Goal: Task Accomplishment & Management: Manage account settings

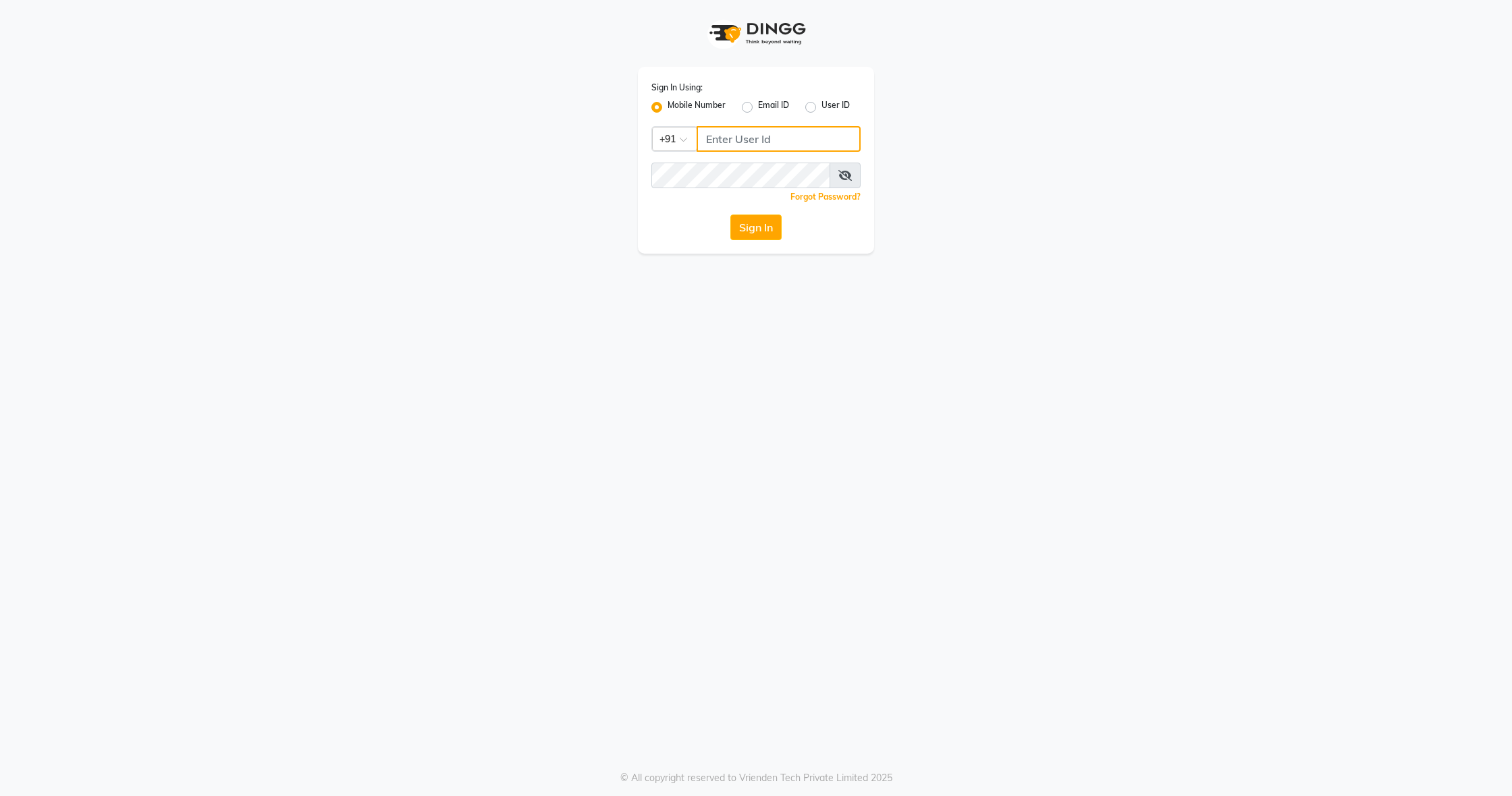
click at [738, 138] on input "Username" at bounding box center [778, 138] width 164 height 25
type input "8136868464"
click at [747, 221] on button "Sign In" at bounding box center [756, 227] width 52 height 25
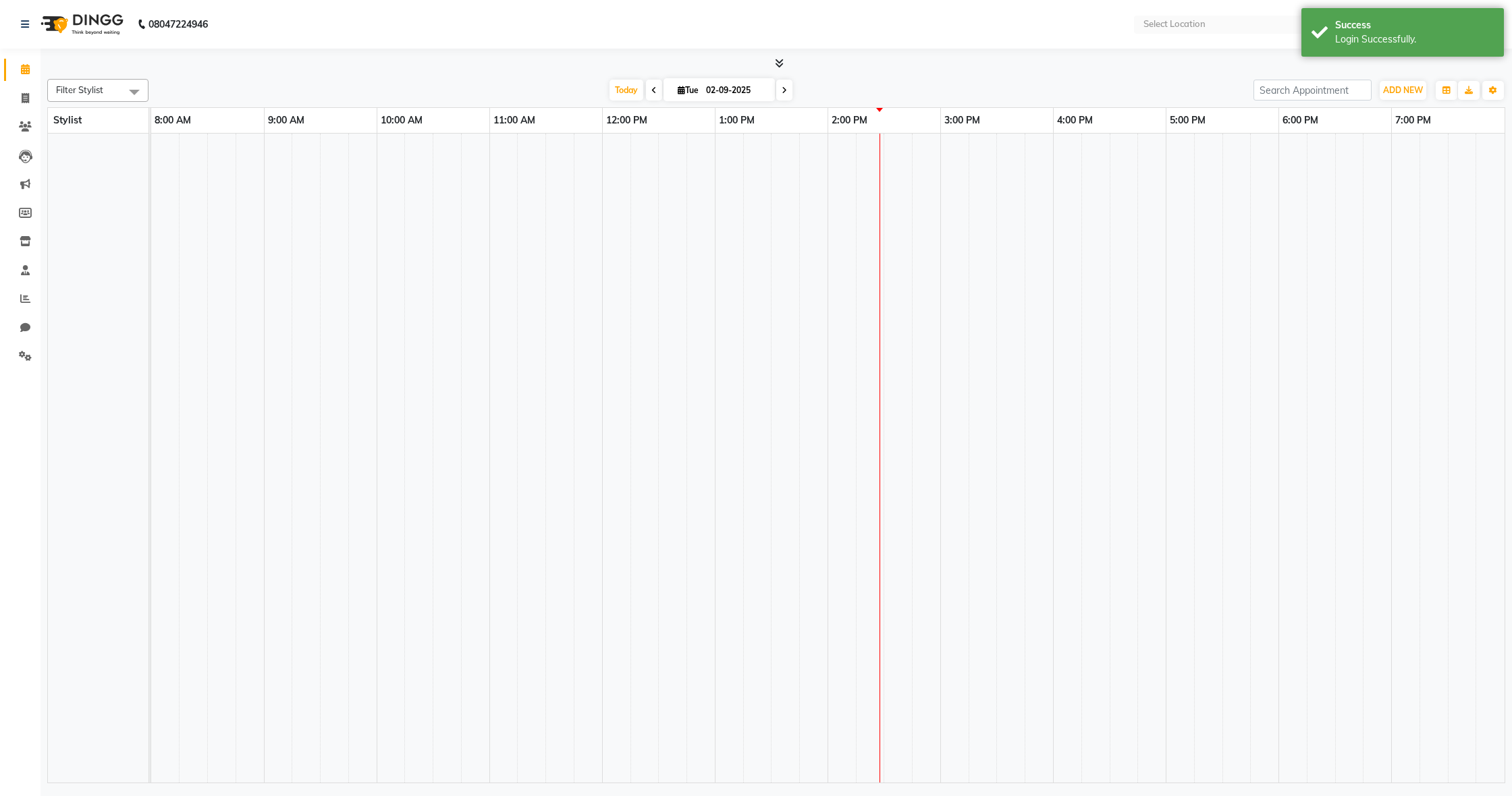
select select "en"
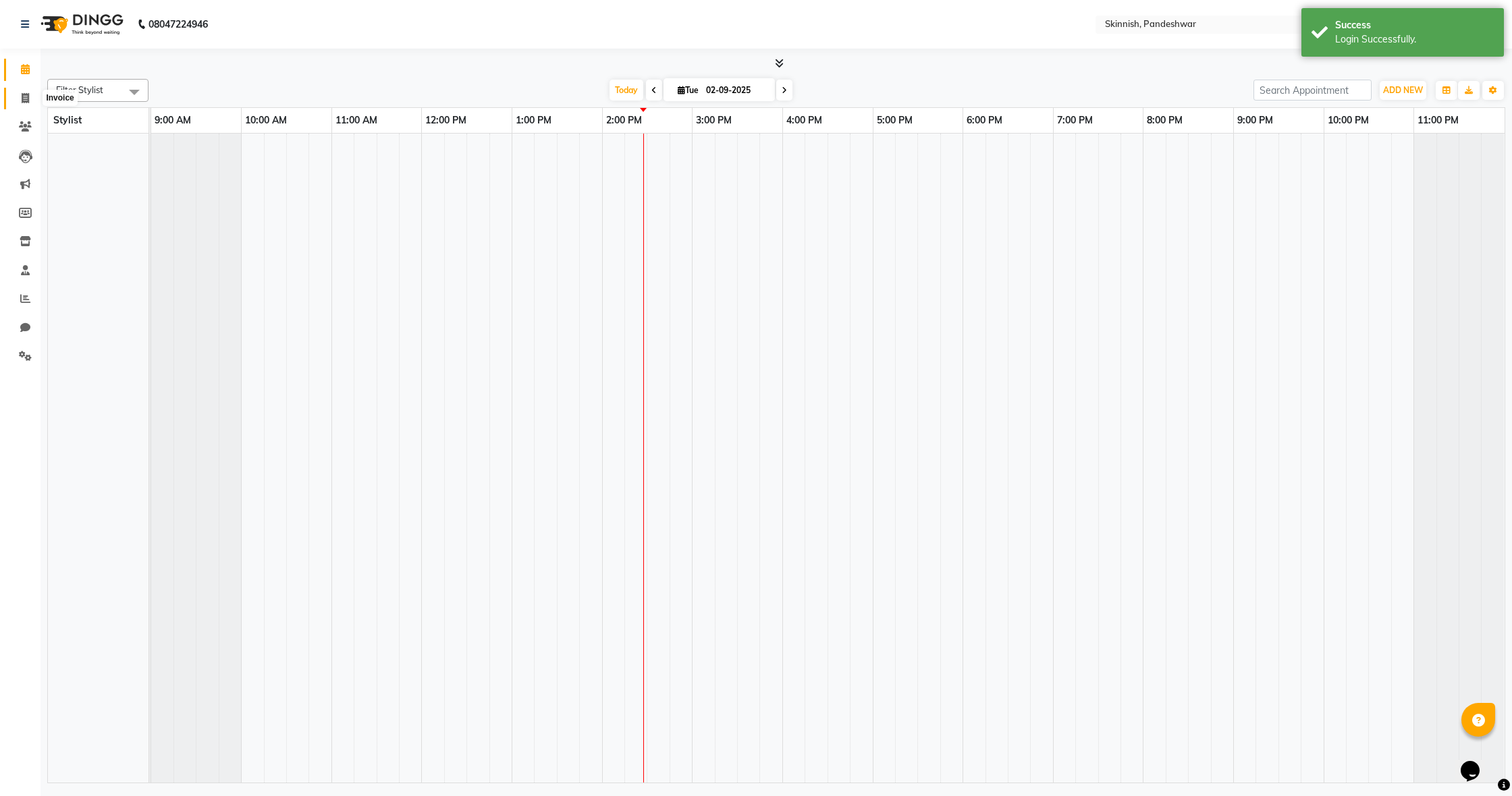
click at [25, 97] on icon at bounding box center [25, 98] width 8 height 10
select select "service"
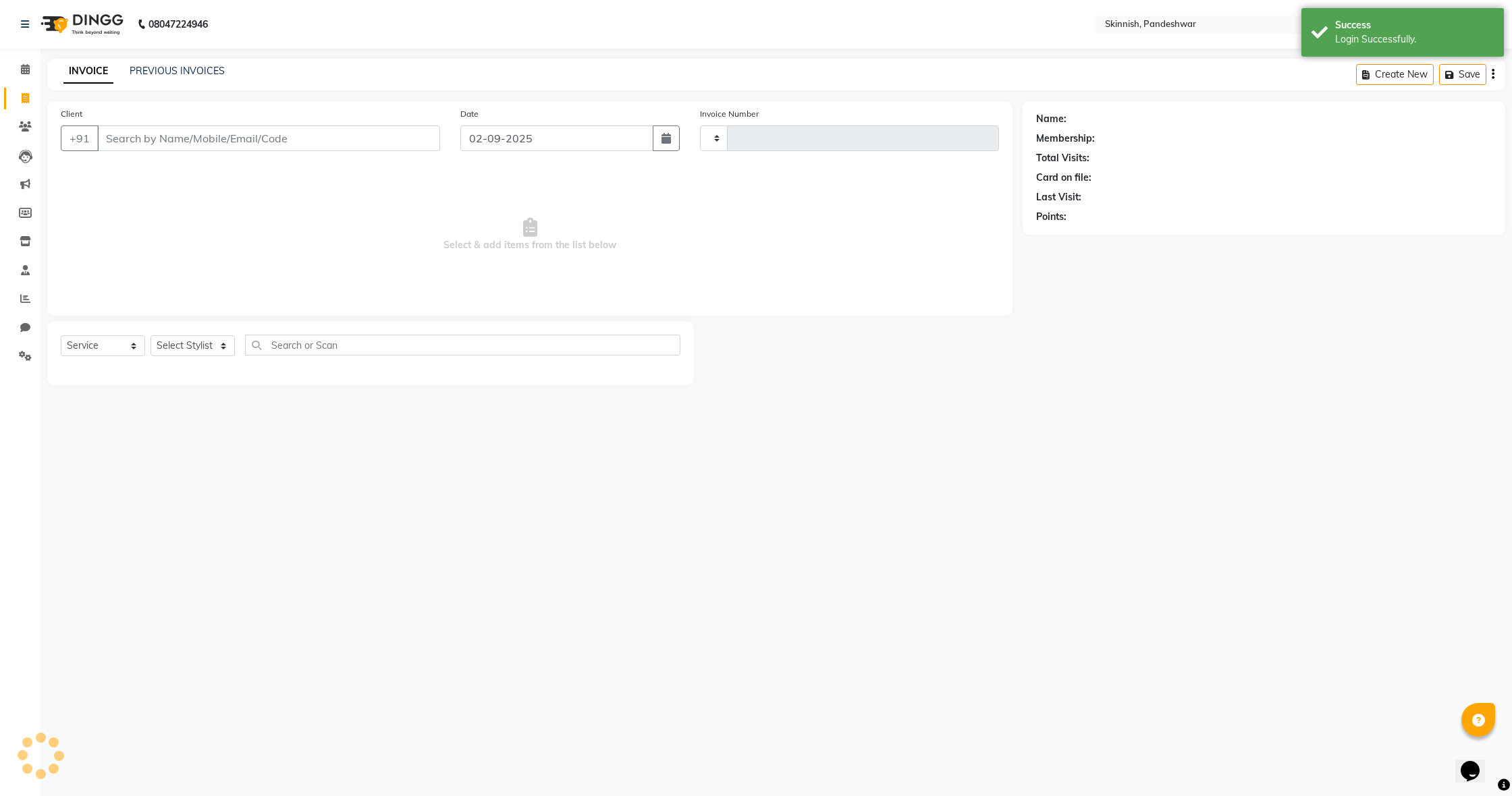
type input "1040"
select select "7886"
click at [188, 69] on link "PREVIOUS INVOICES" at bounding box center [177, 70] width 96 height 12
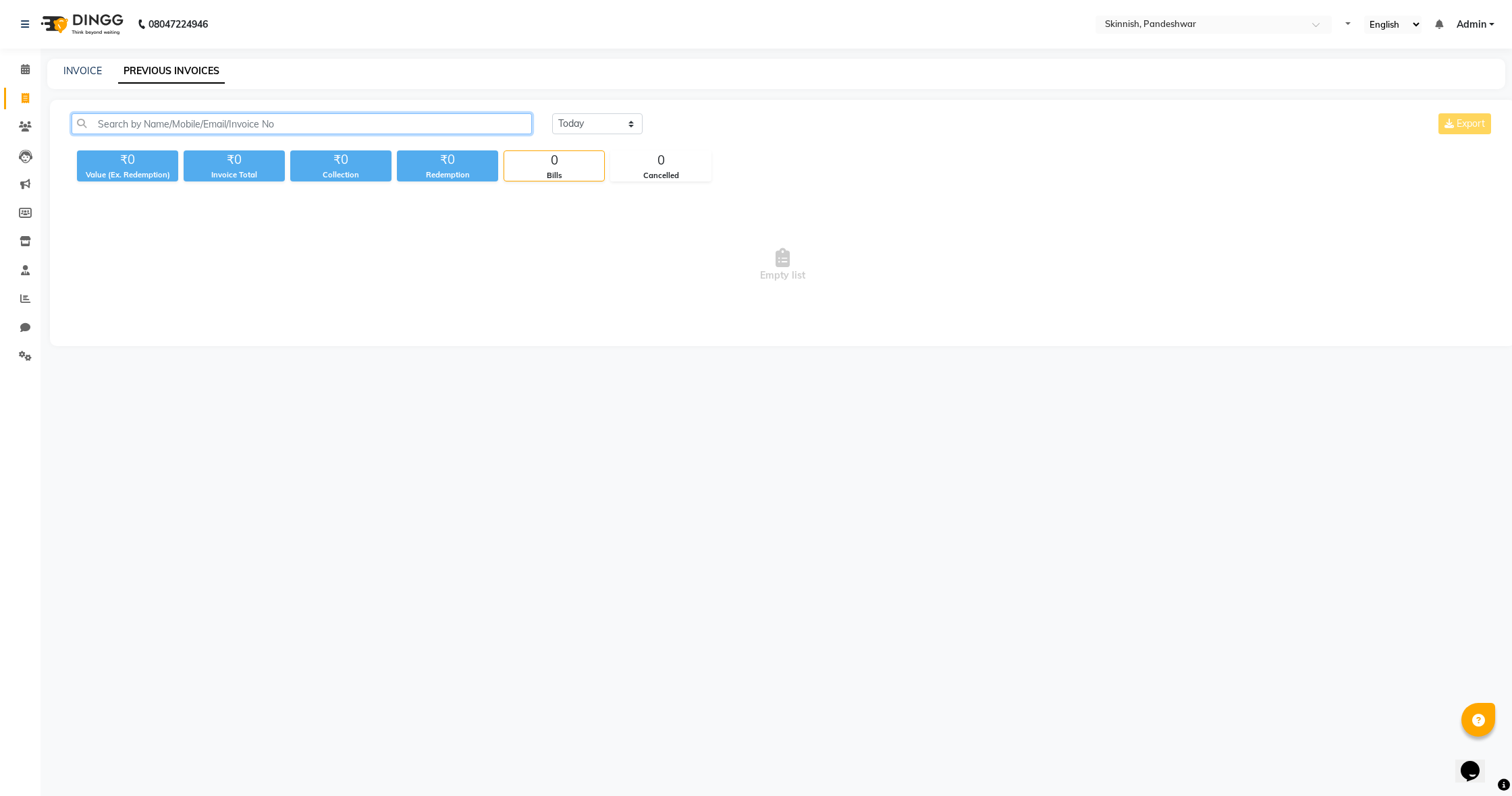
click at [236, 121] on input "text" at bounding box center [301, 123] width 460 height 20
type input "9"
click at [27, 71] on icon at bounding box center [24, 69] width 9 height 10
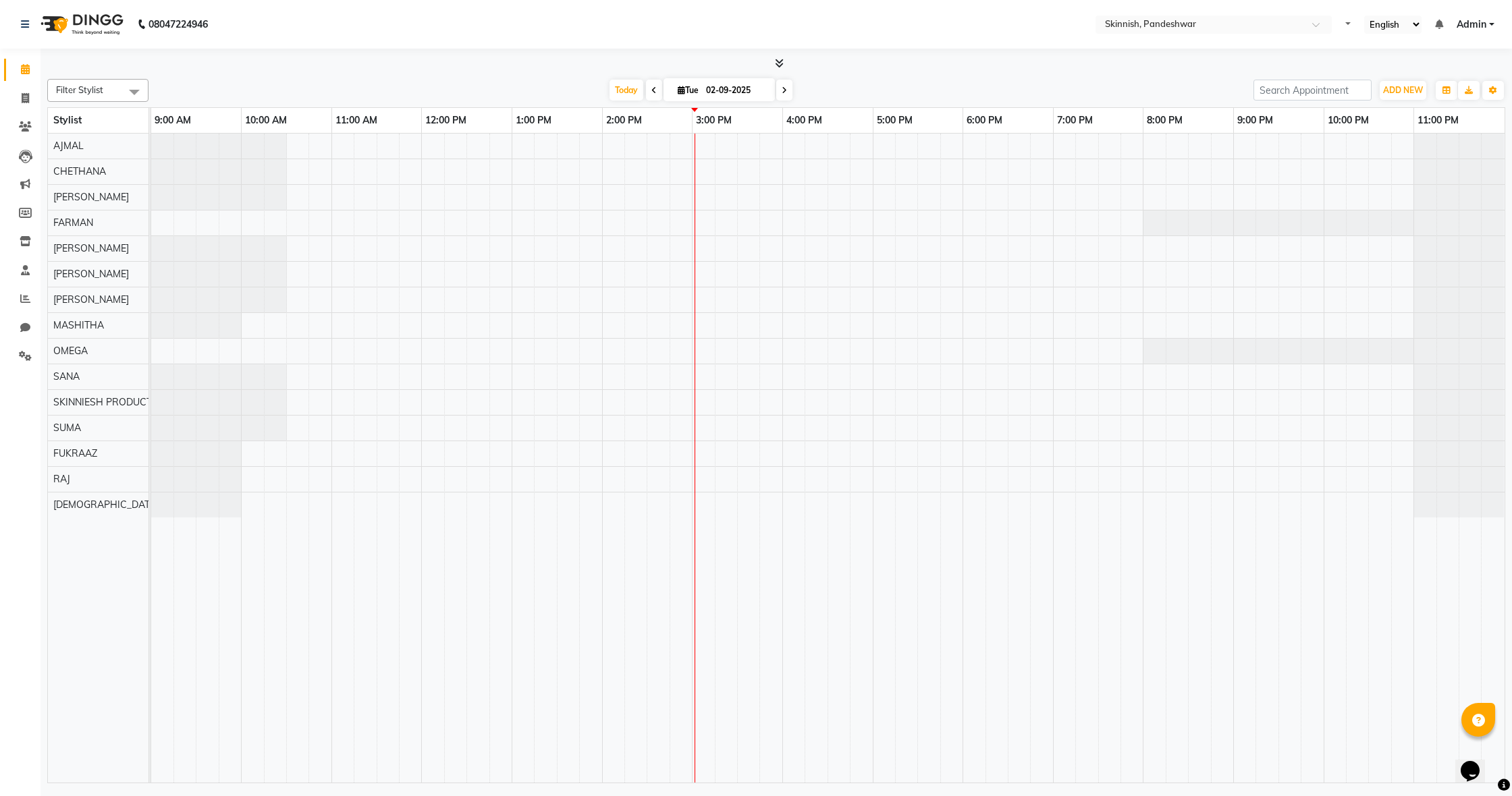
click at [201, 194] on div at bounding box center [218, 198] width 136 height 25
click at [200, 194] on div at bounding box center [218, 198] width 136 height 25
click at [202, 196] on div at bounding box center [218, 198] width 136 height 25
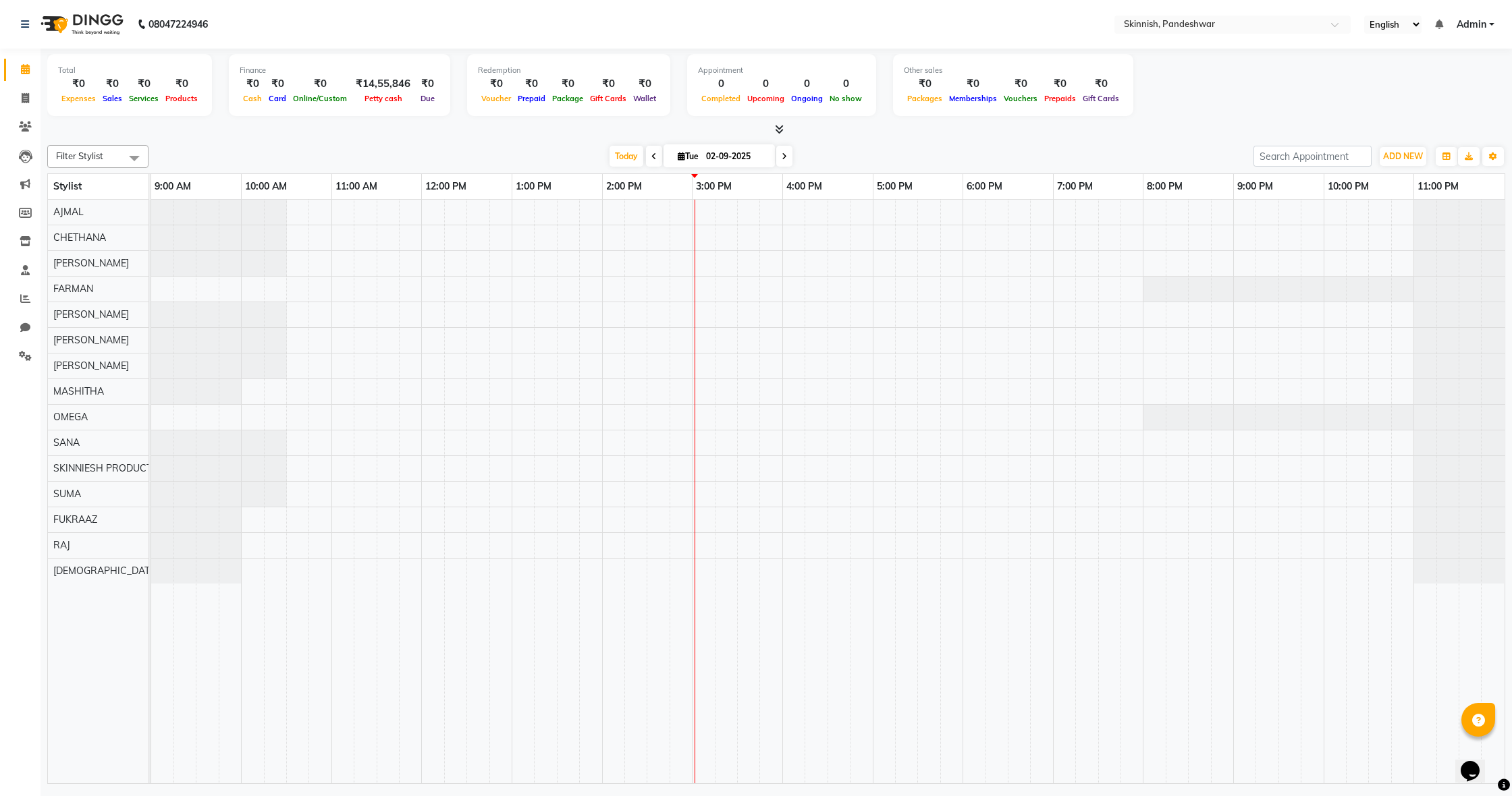
click at [178, 255] on div at bounding box center [218, 264] width 136 height 25
click at [332, 264] on div at bounding box center [828, 491] width 1353 height 584
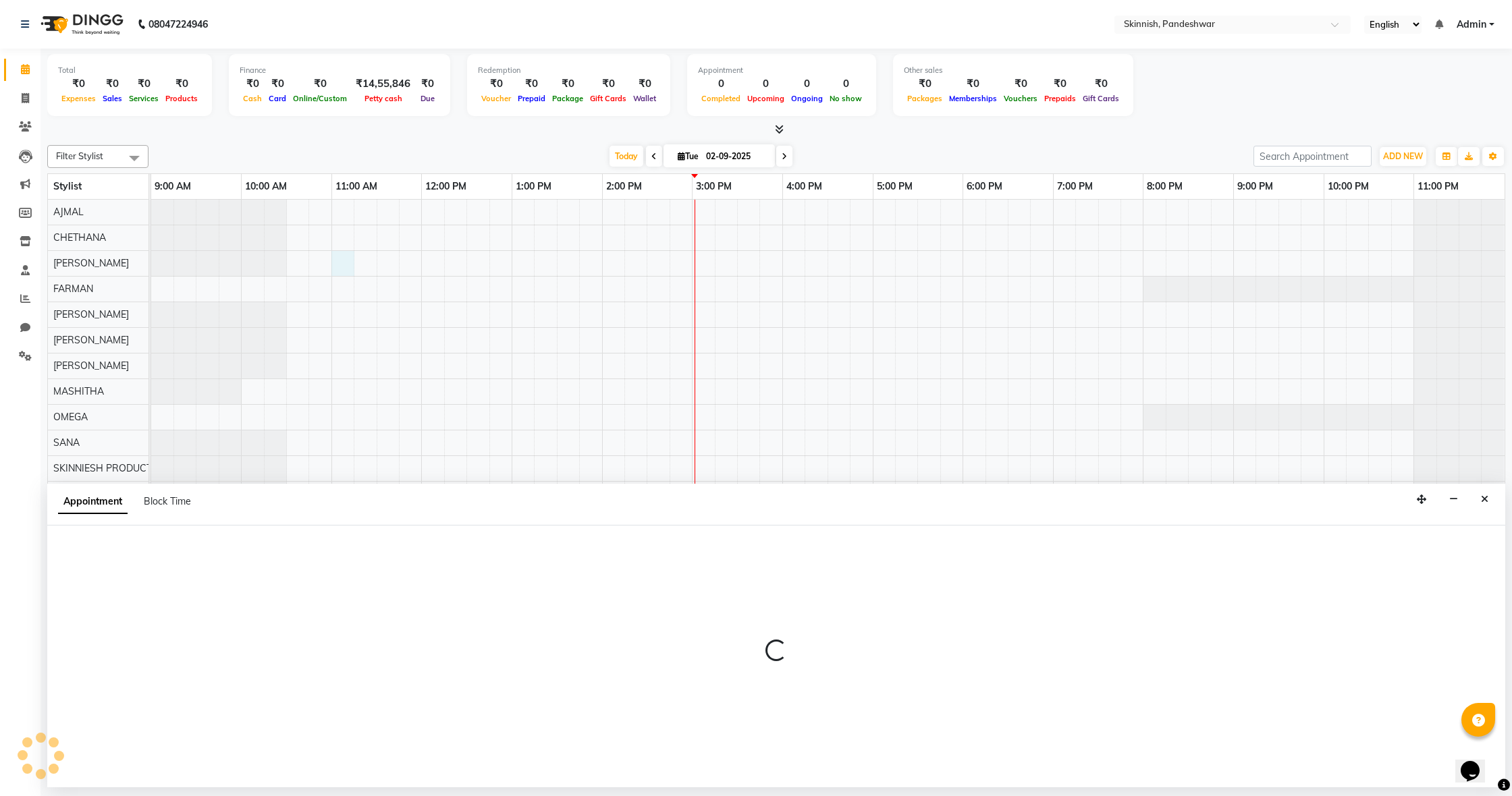
select select "70624"
select select "660"
select select "tentative"
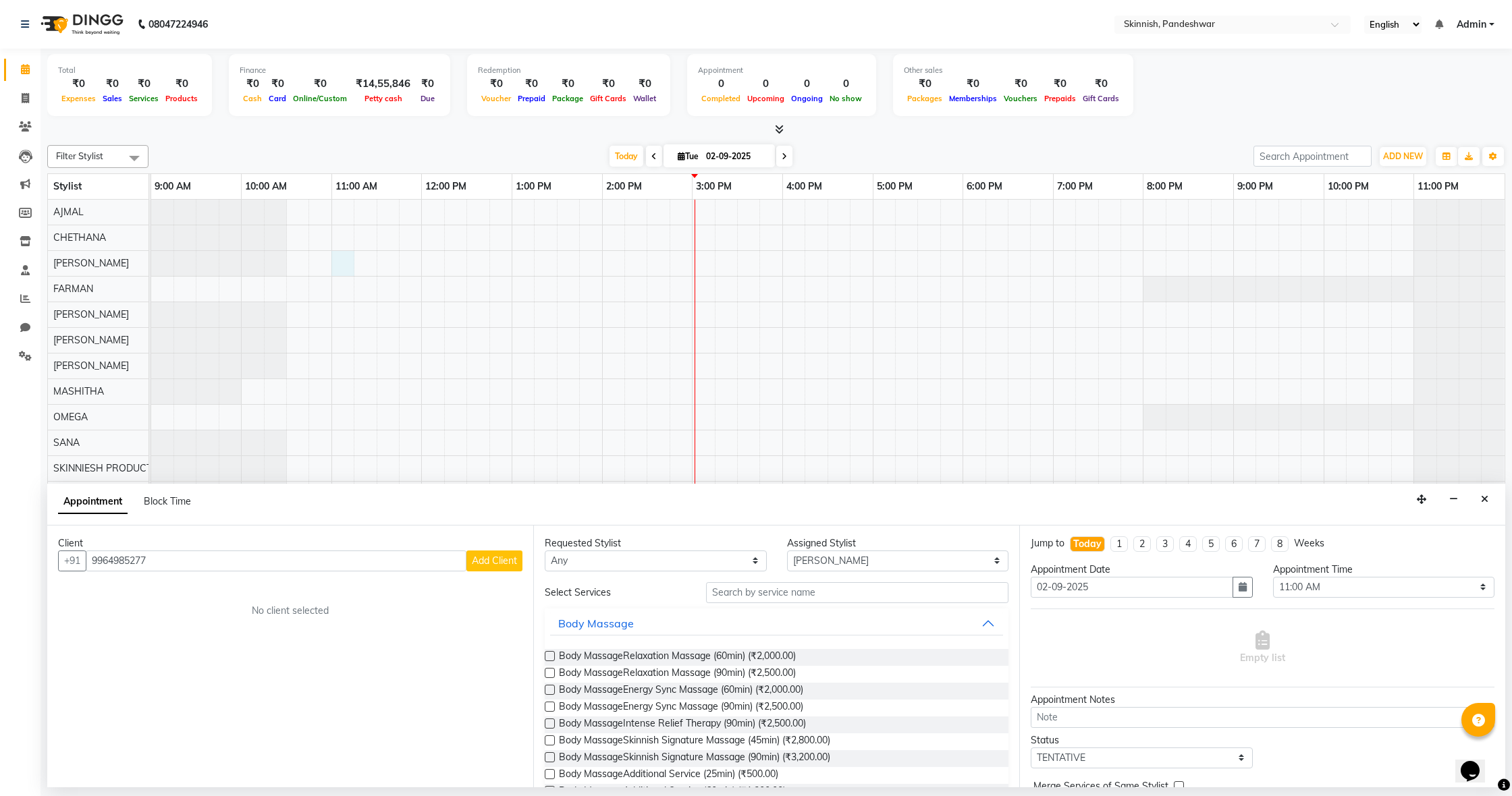
scroll to position [0, 1]
type input "9964985277"
click at [482, 560] on span "Add Client" at bounding box center [494, 560] width 45 height 12
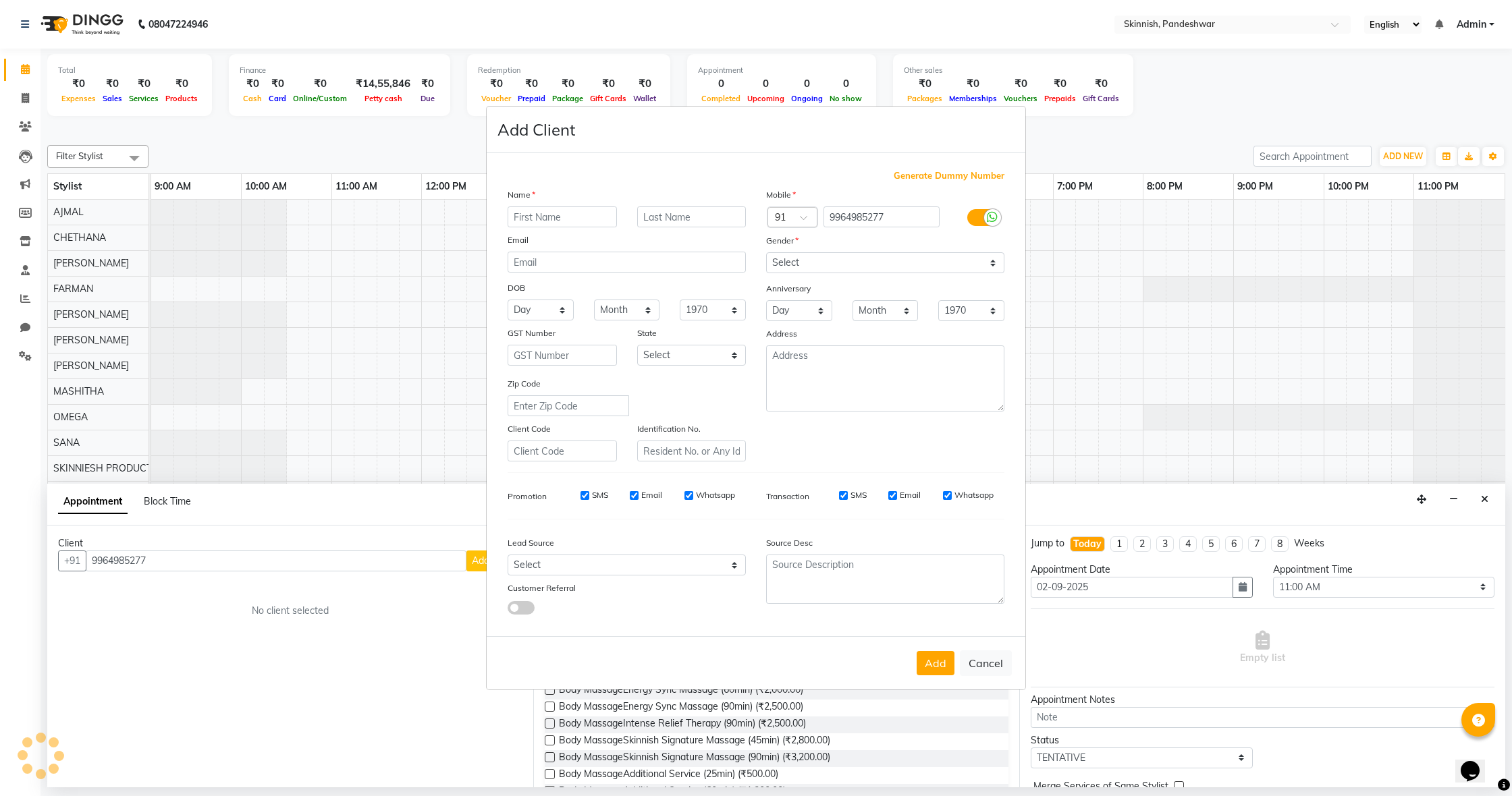
scroll to position [0, 0]
type input "azeez"
select select "male"
click at [935, 658] on button "Add" at bounding box center [935, 663] width 38 height 24
select select
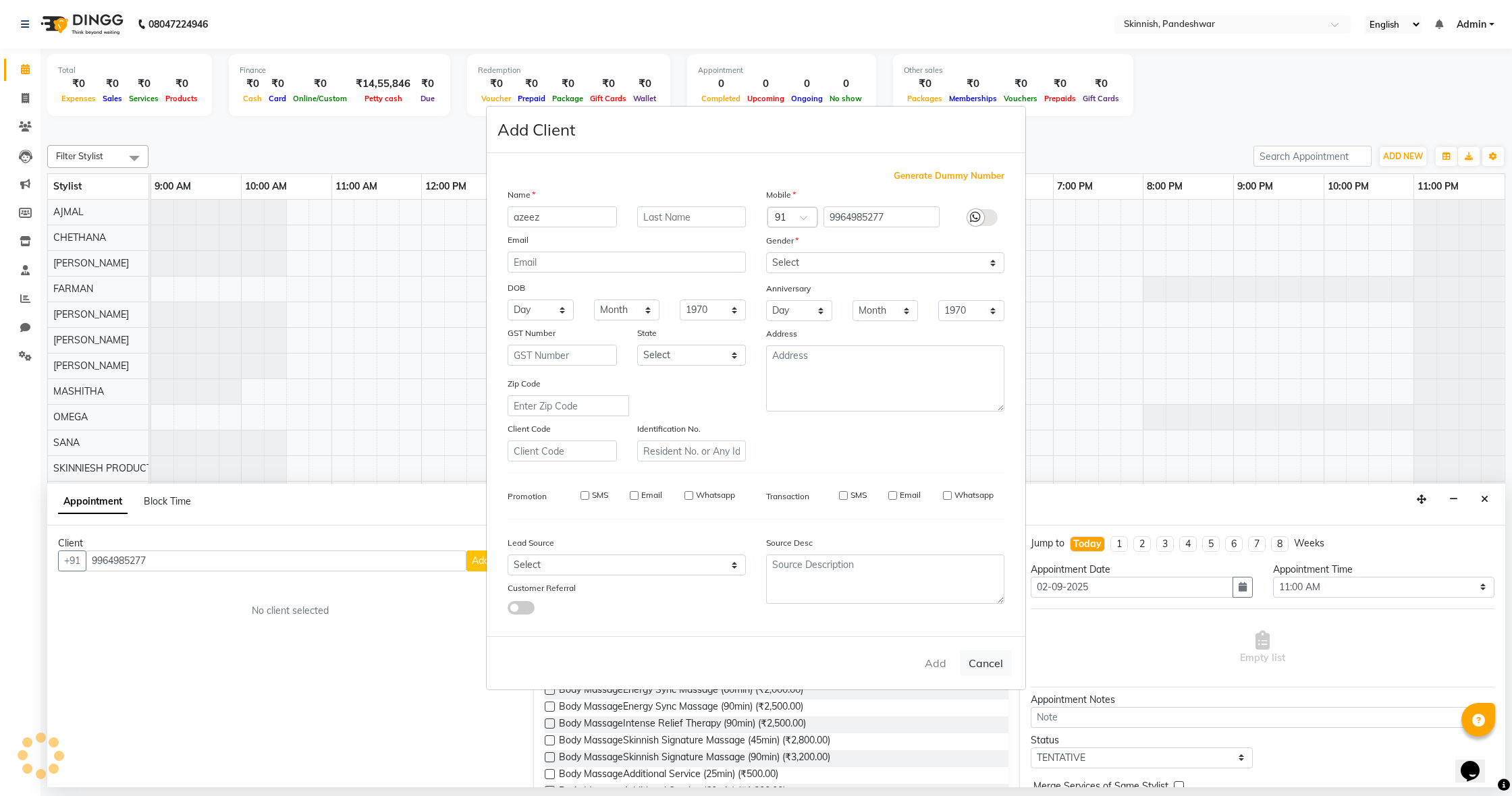
select select
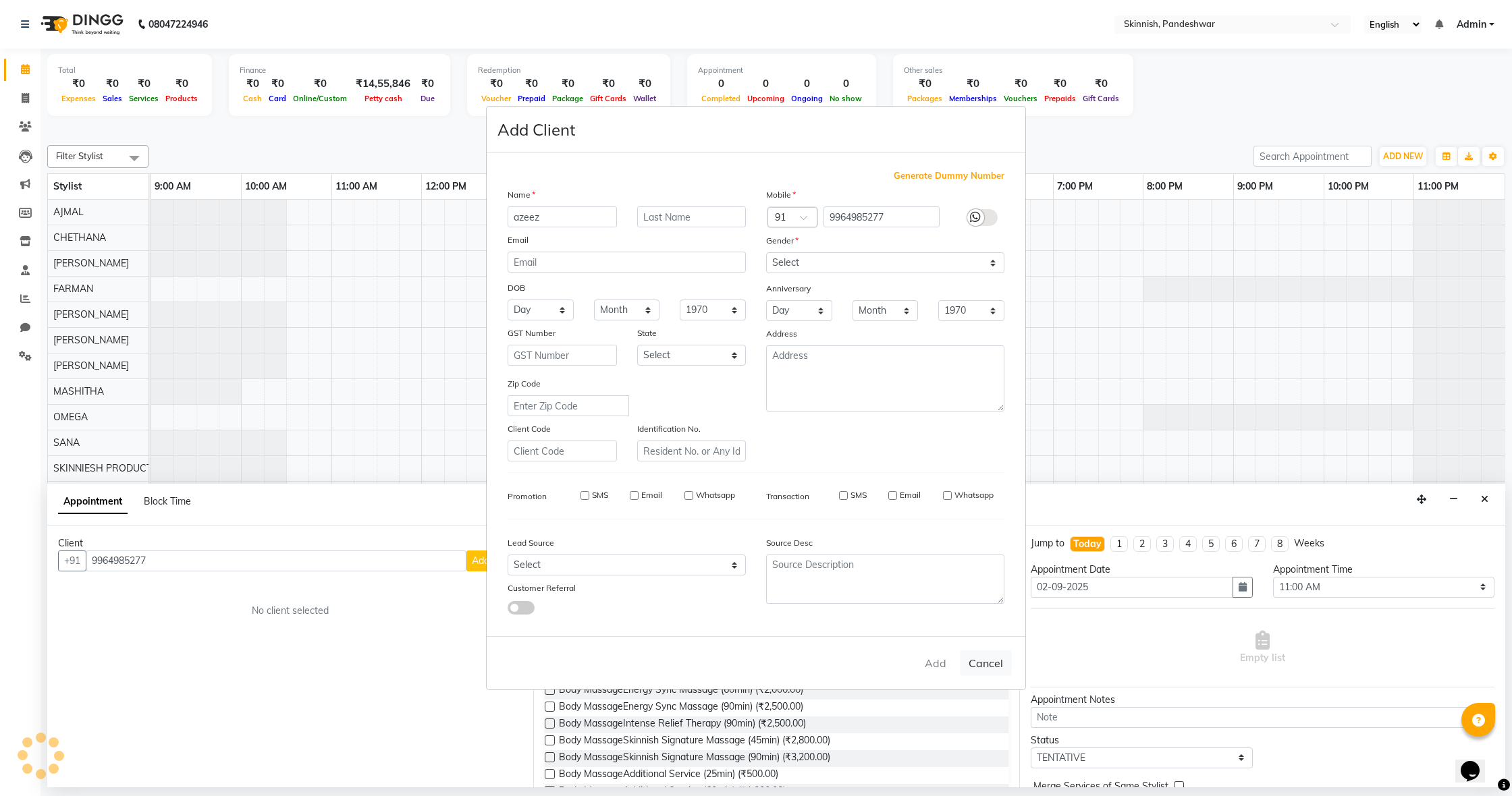
select select
checkbox input "false"
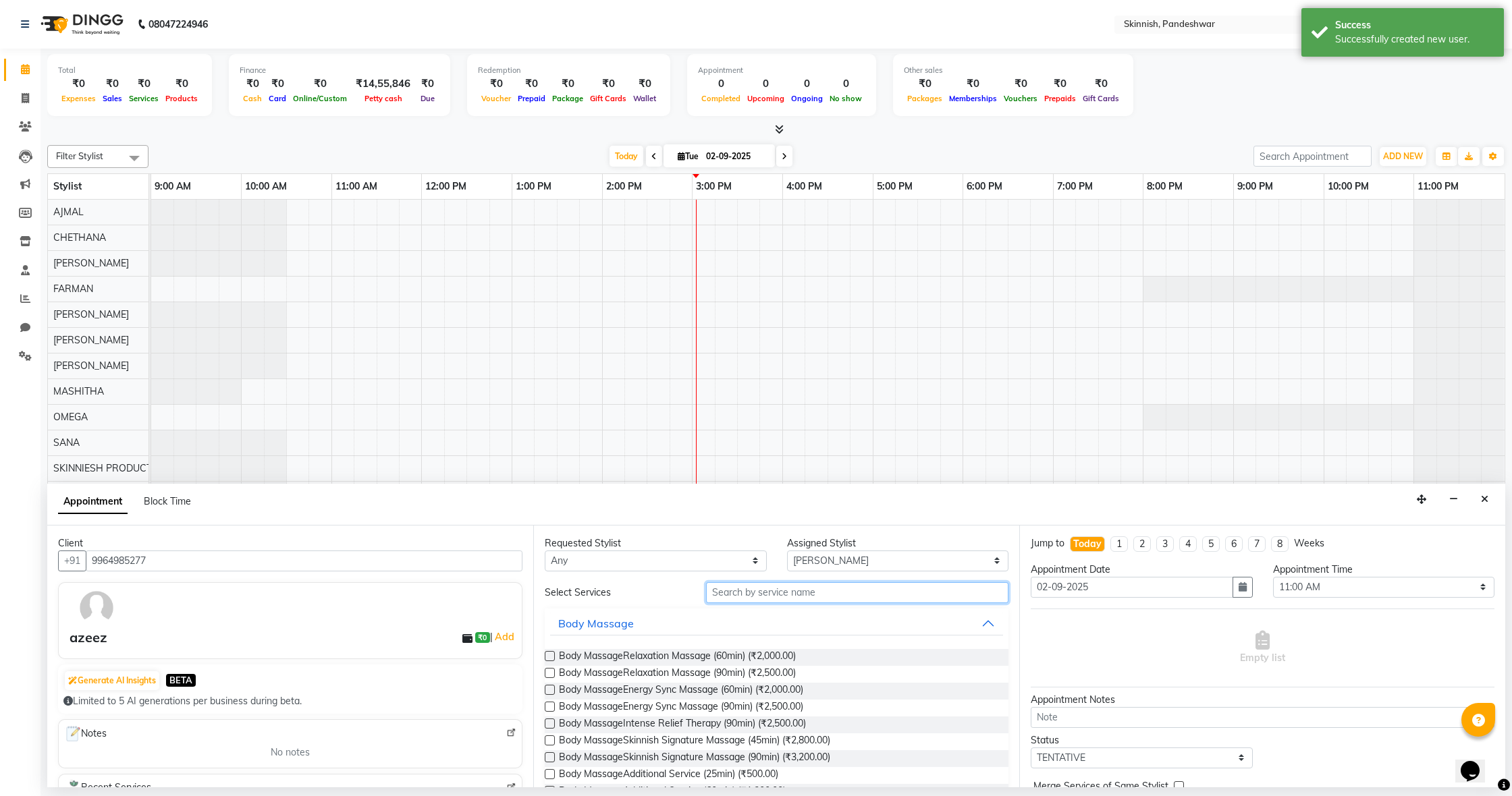
click at [824, 595] on input "text" at bounding box center [857, 591] width 302 height 20
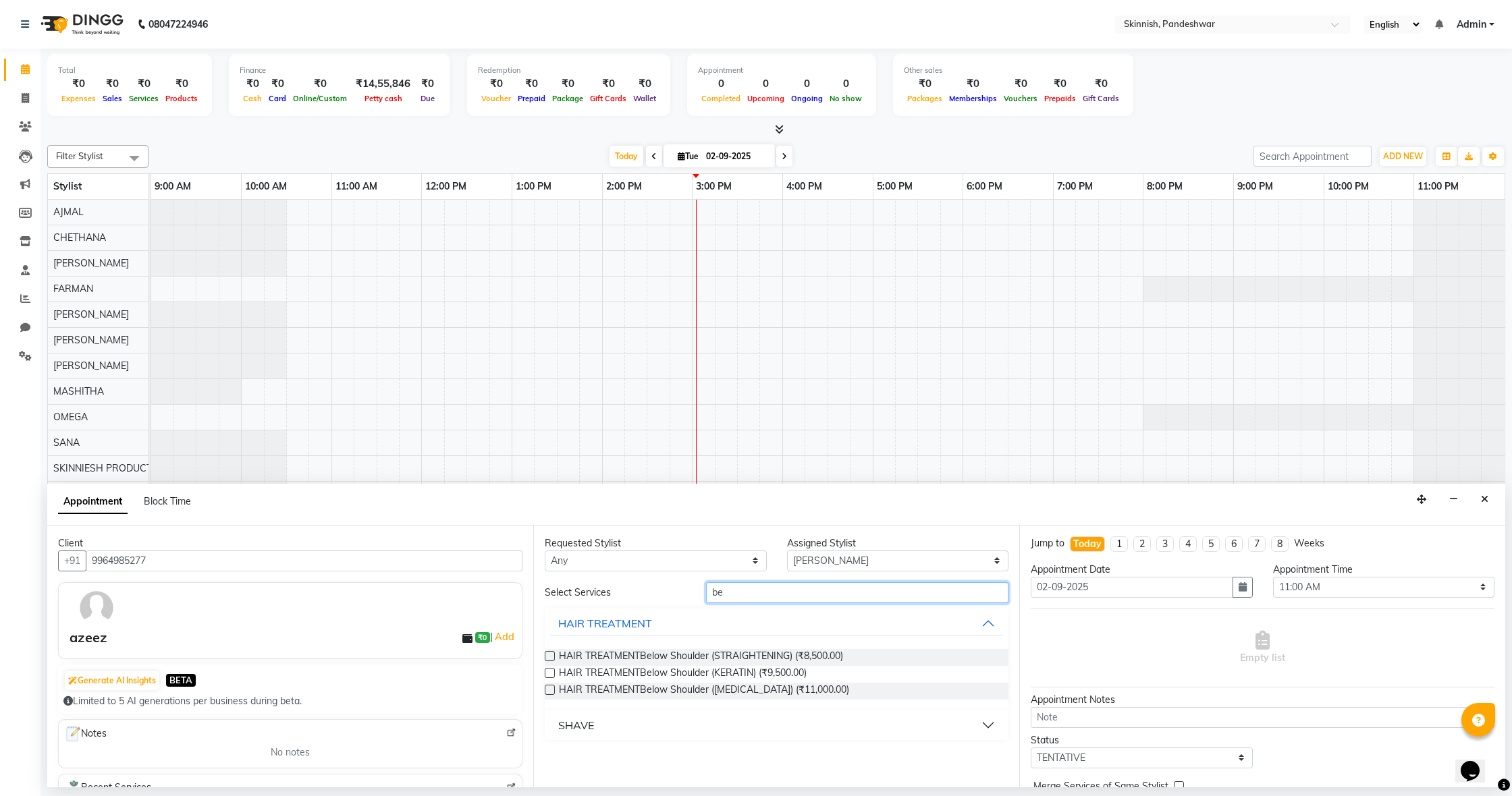
type input "b"
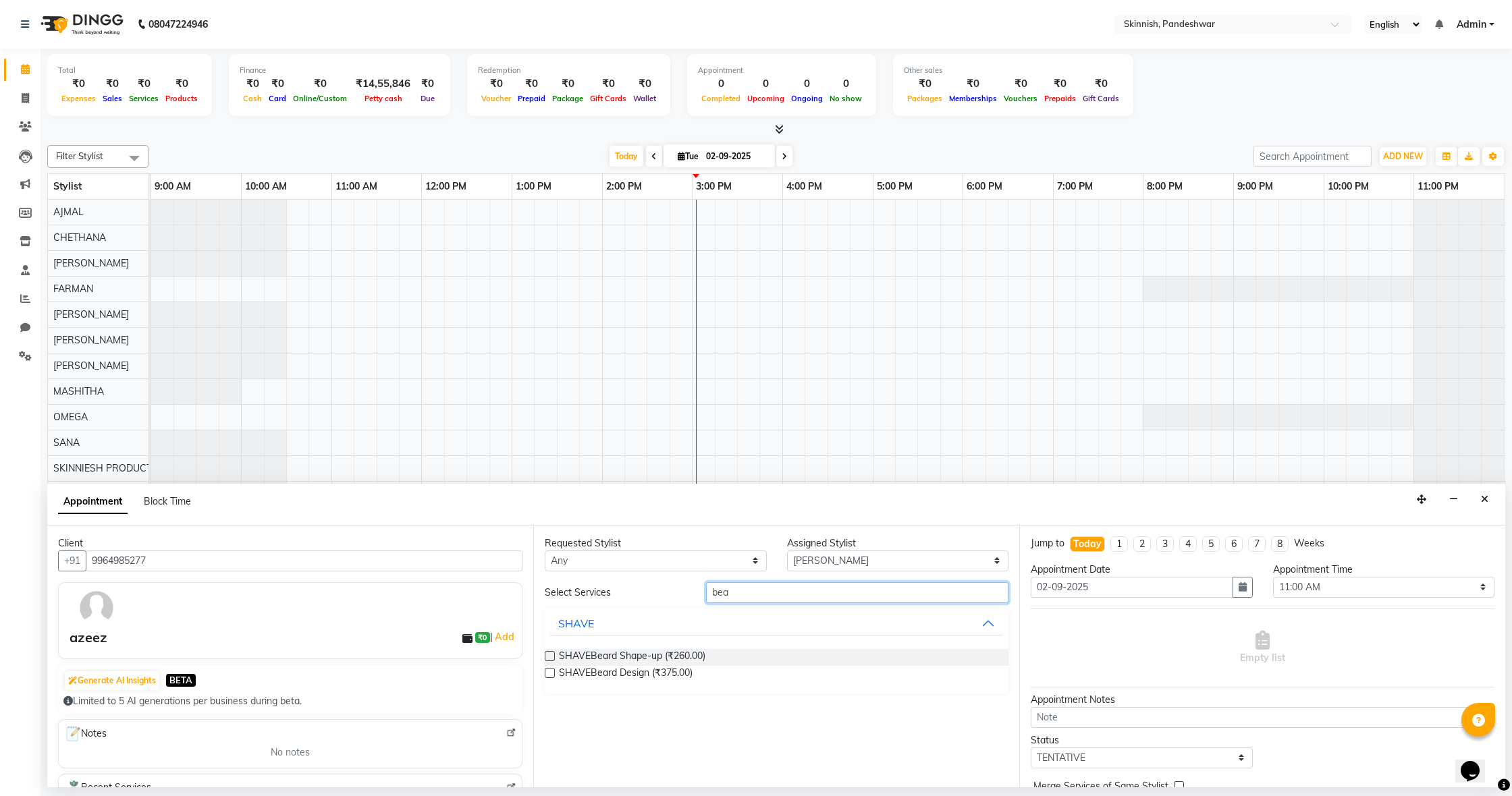
type input "bea"
click at [552, 658] on label at bounding box center [550, 656] width 10 height 10
click at [552, 658] on input "checkbox" at bounding box center [549, 657] width 9 height 9
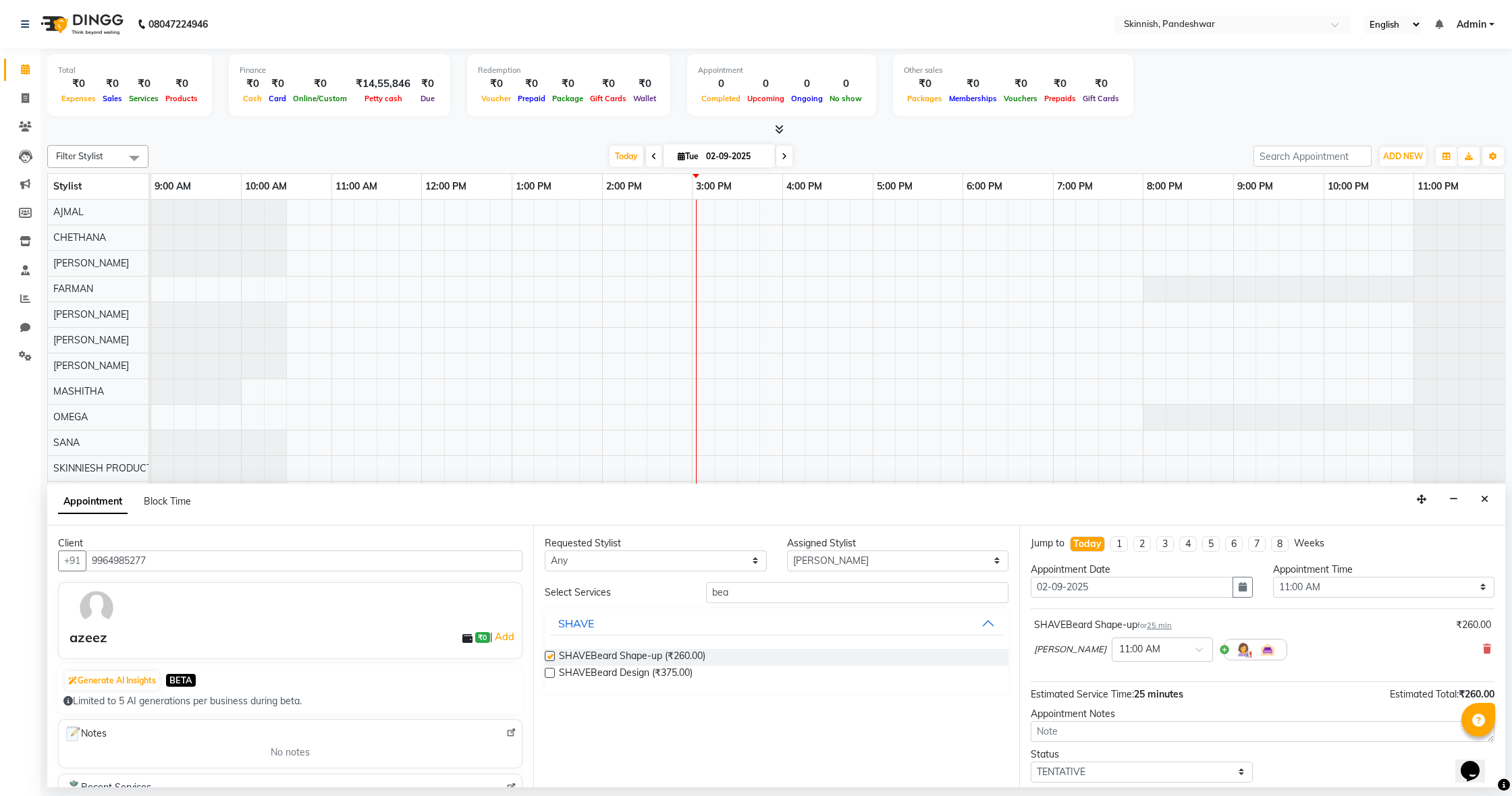
checkbox input "false"
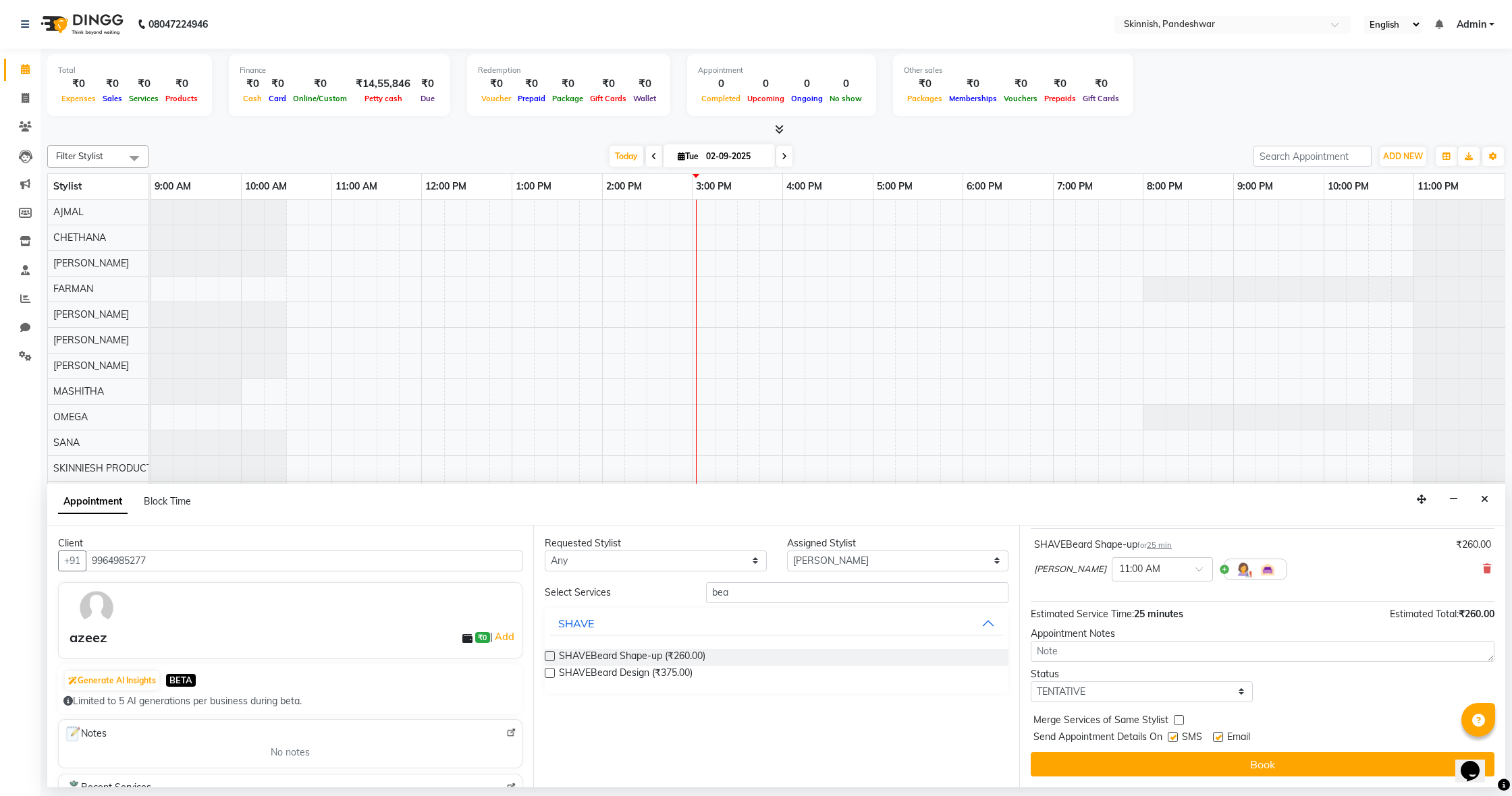
click at [1173, 757] on button "Book" at bounding box center [1262, 764] width 464 height 24
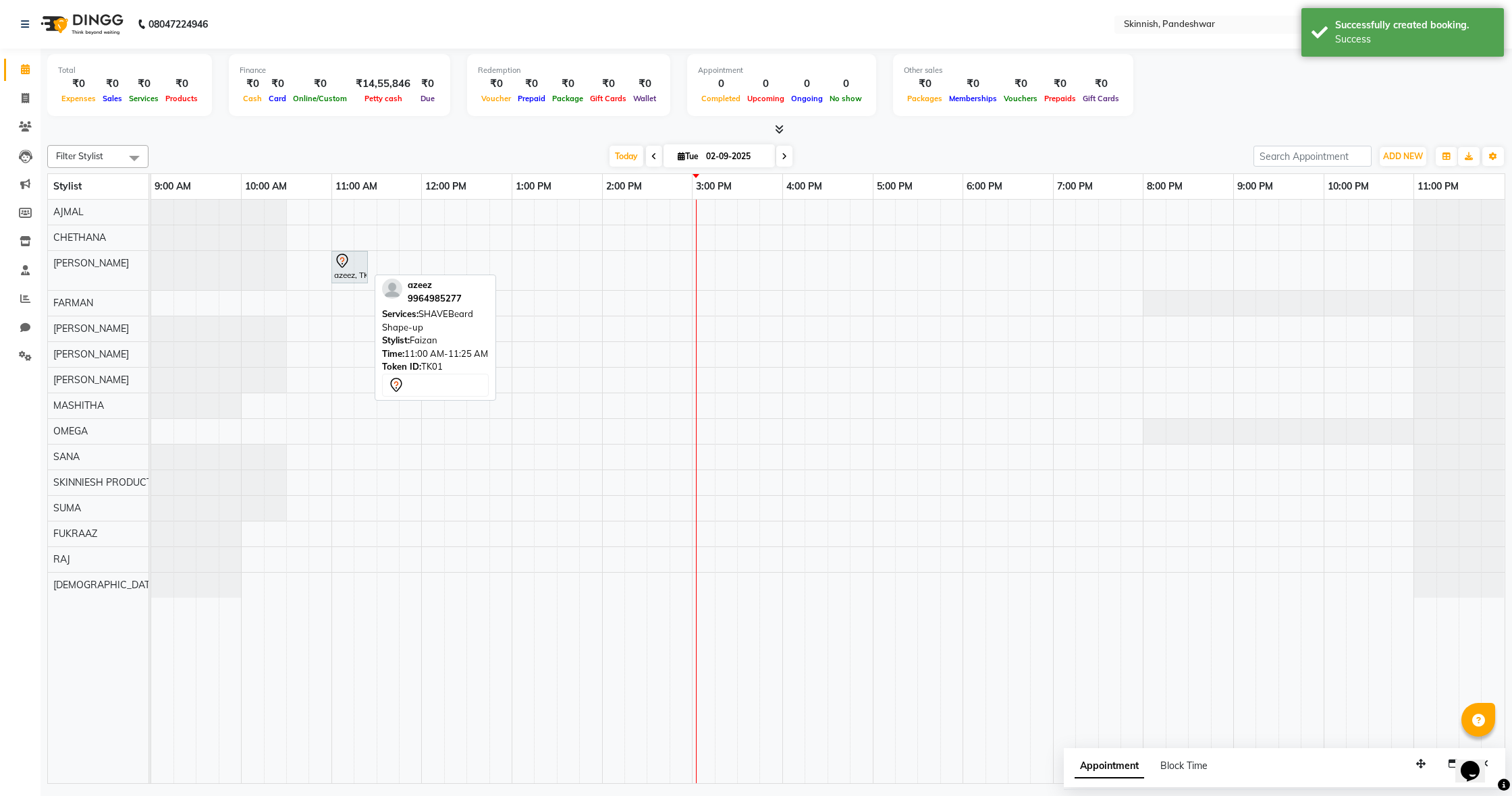
click at [363, 261] on div at bounding box center [350, 261] width 31 height 17
select select "7"
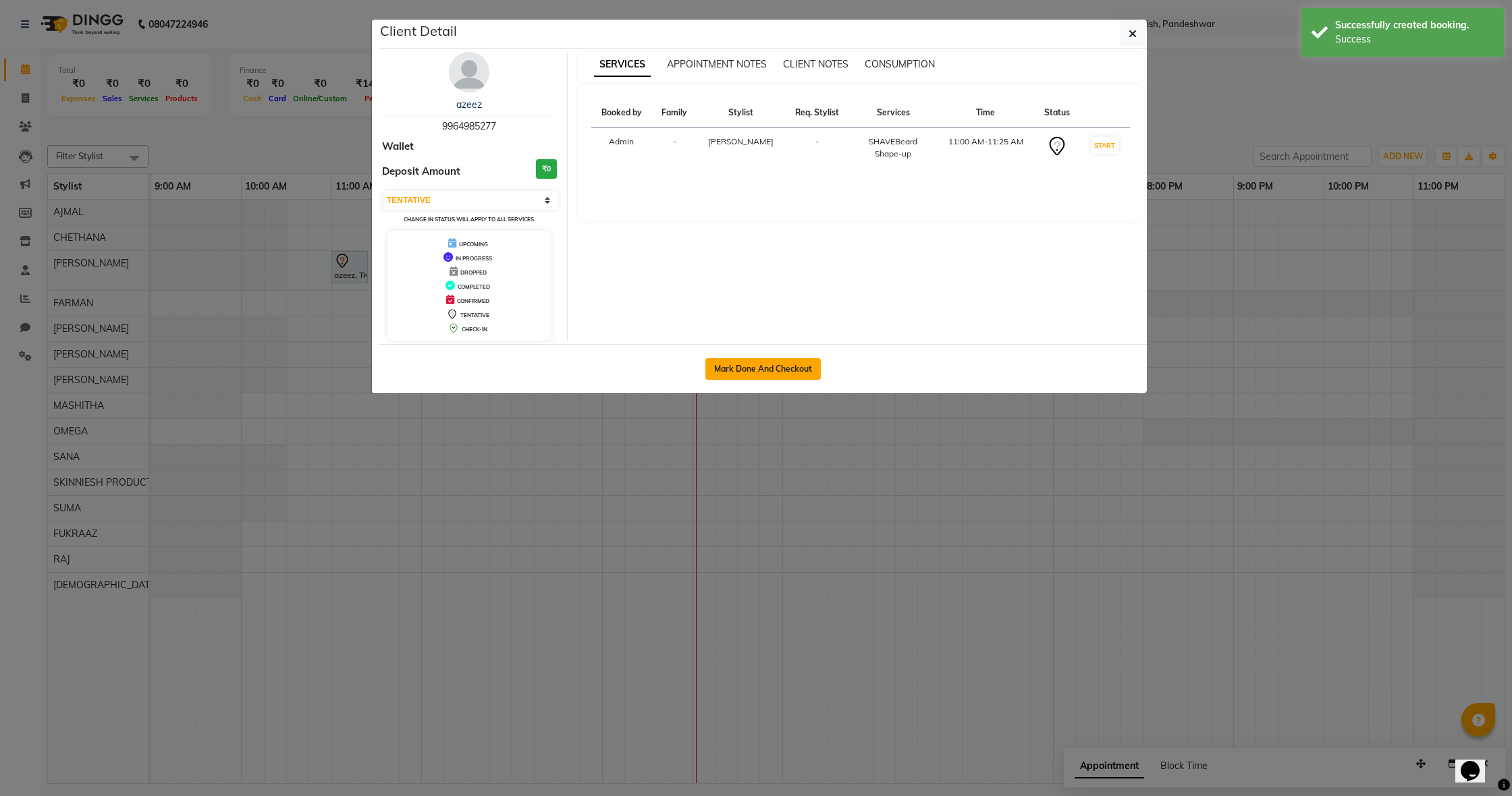
click at [734, 361] on button "Mark Done And Checkout" at bounding box center [762, 369] width 115 height 21
select select "service"
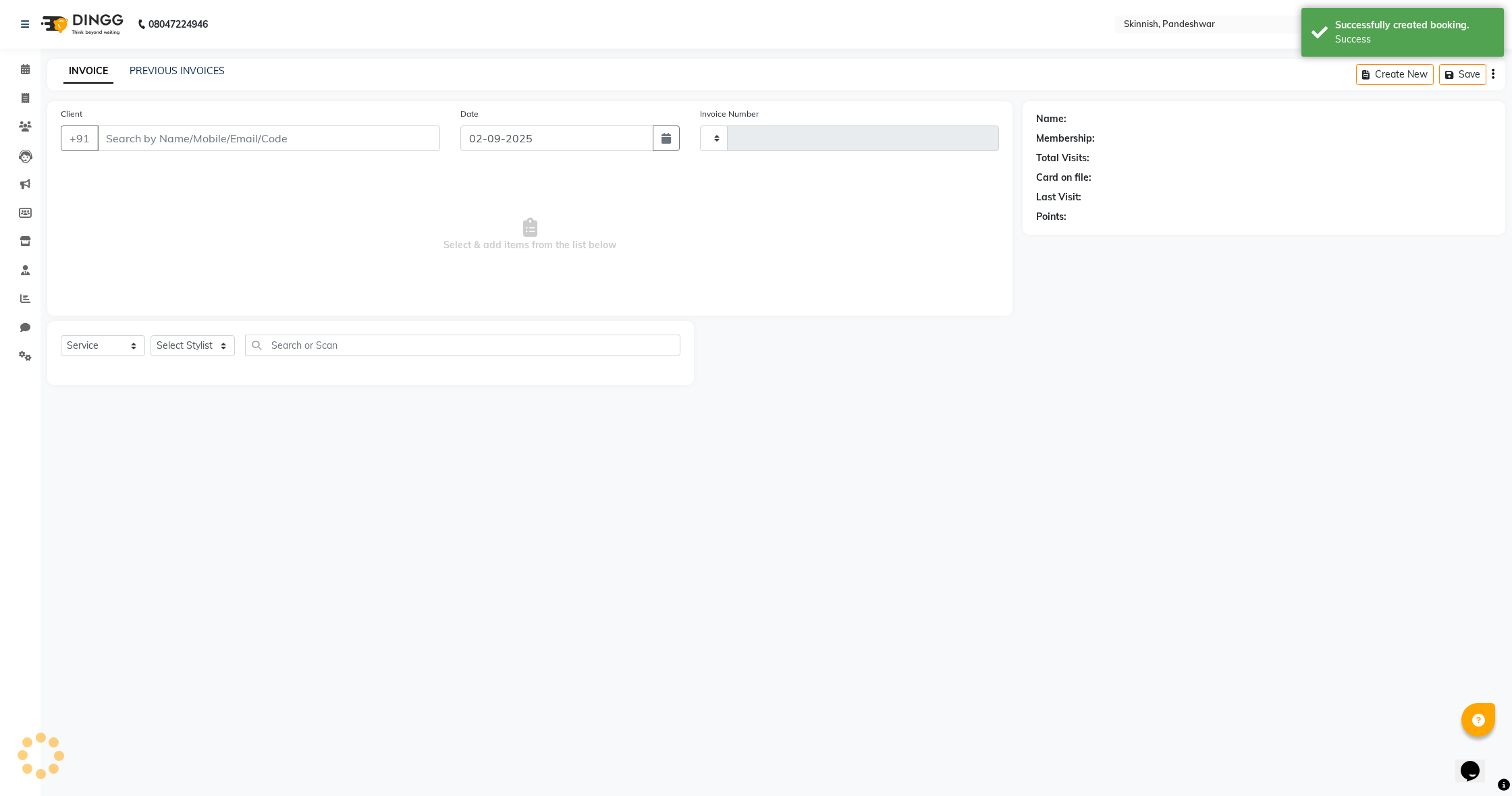
type input "1040"
select select "7886"
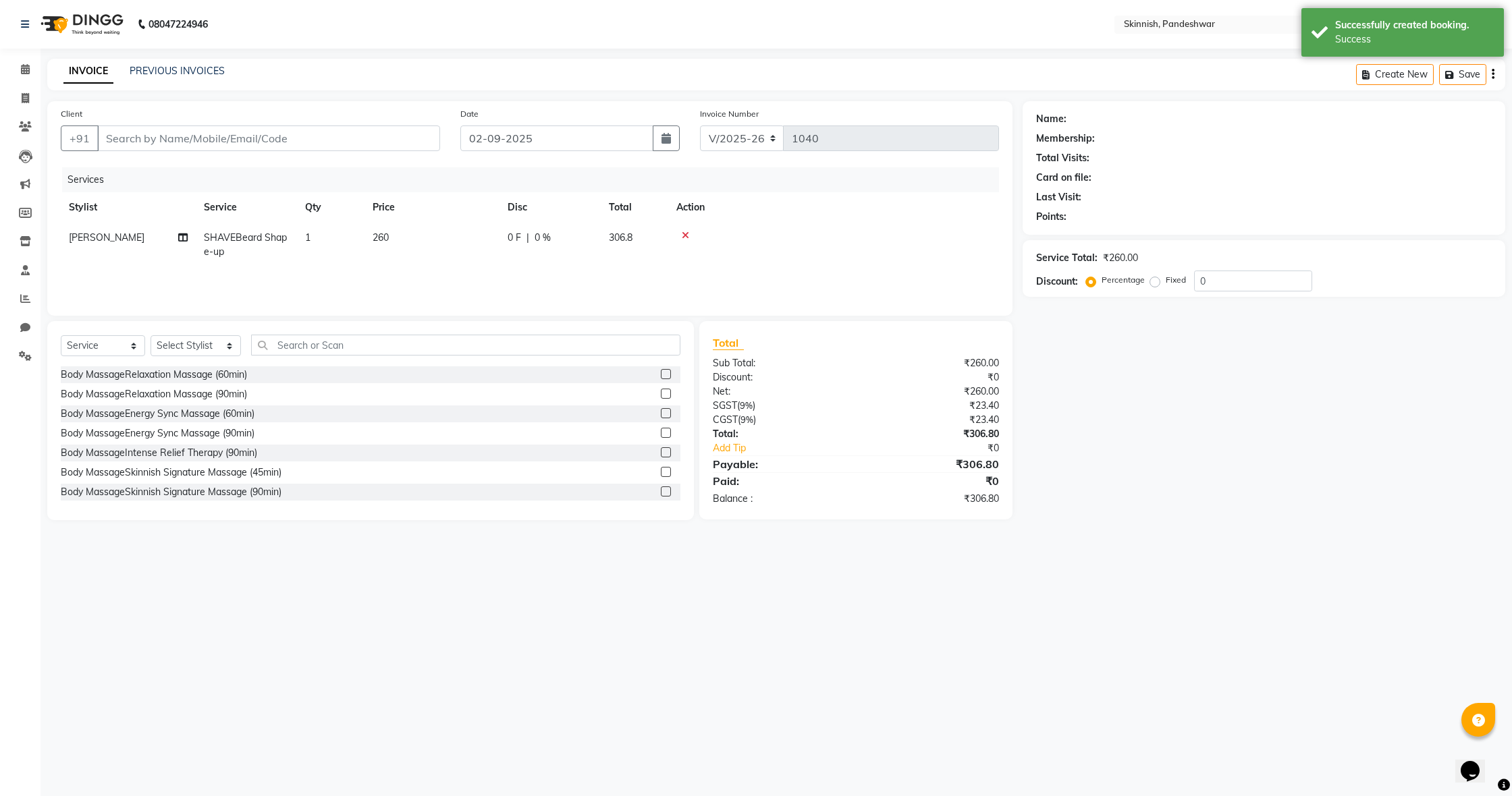
type input "9964985277"
select select "70624"
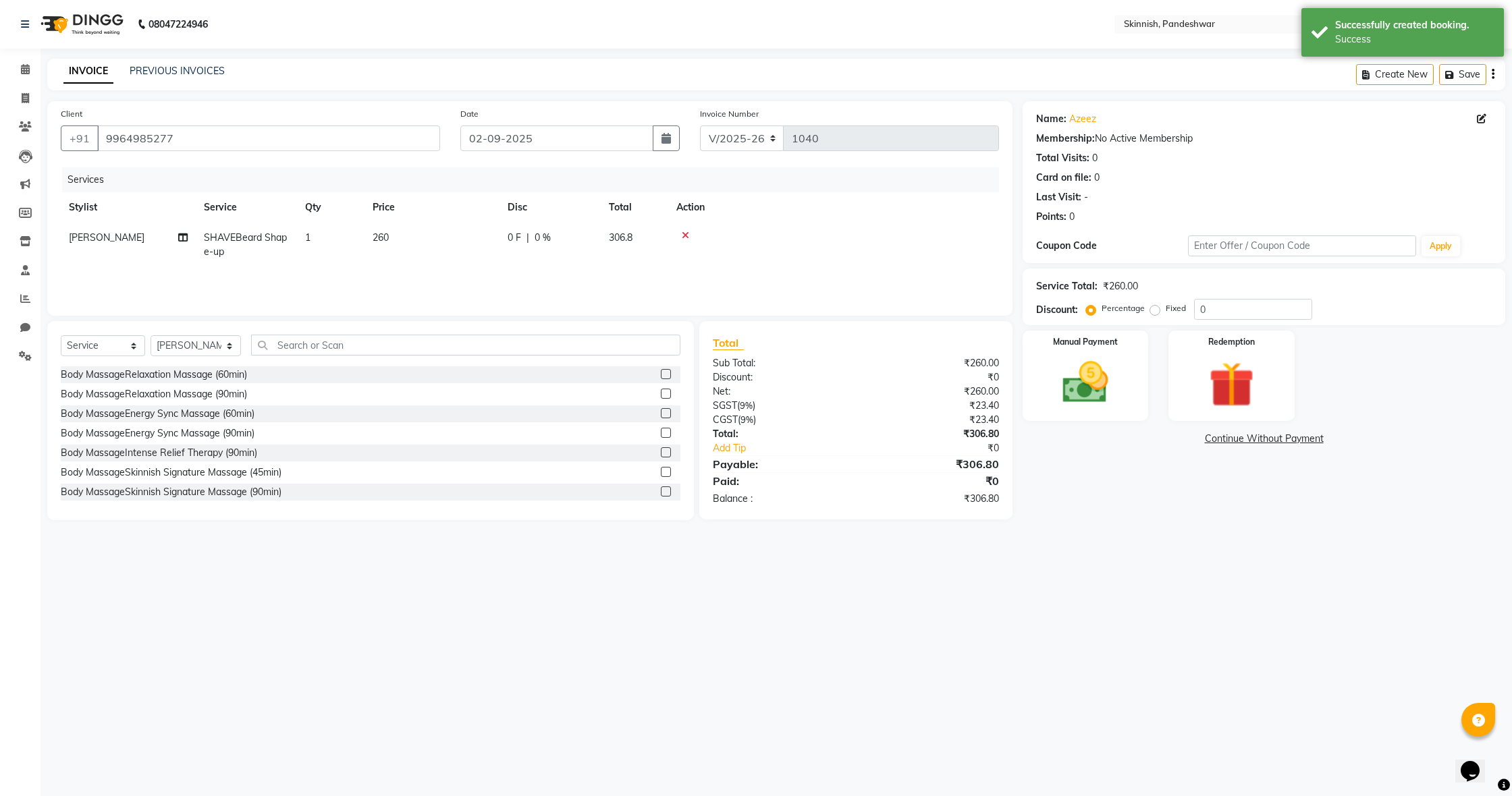
scroll to position [0, 1]
click at [1110, 356] on img at bounding box center [1085, 383] width 77 height 55
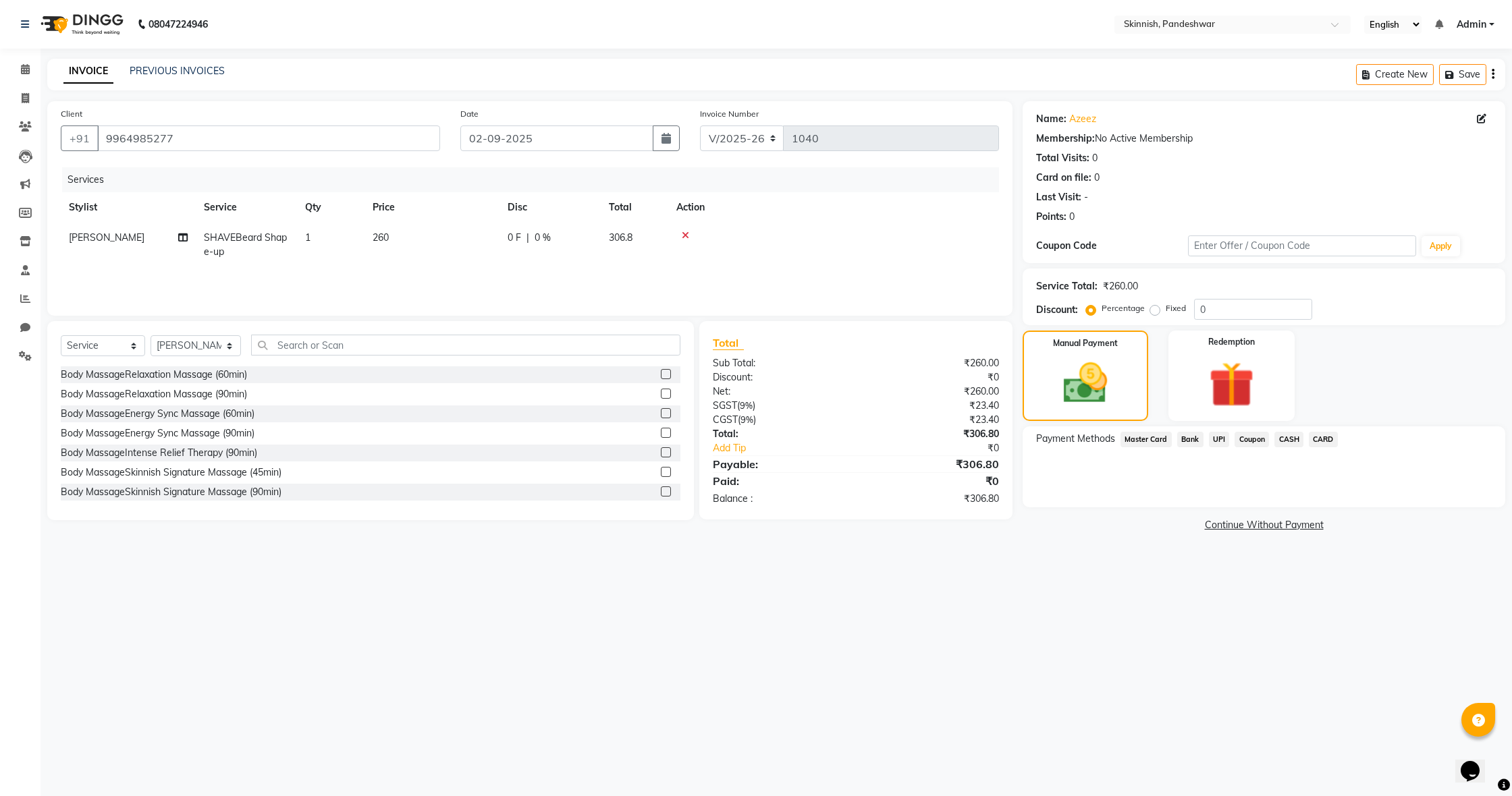
click at [1283, 439] on span "CASH" at bounding box center [1289, 439] width 29 height 16
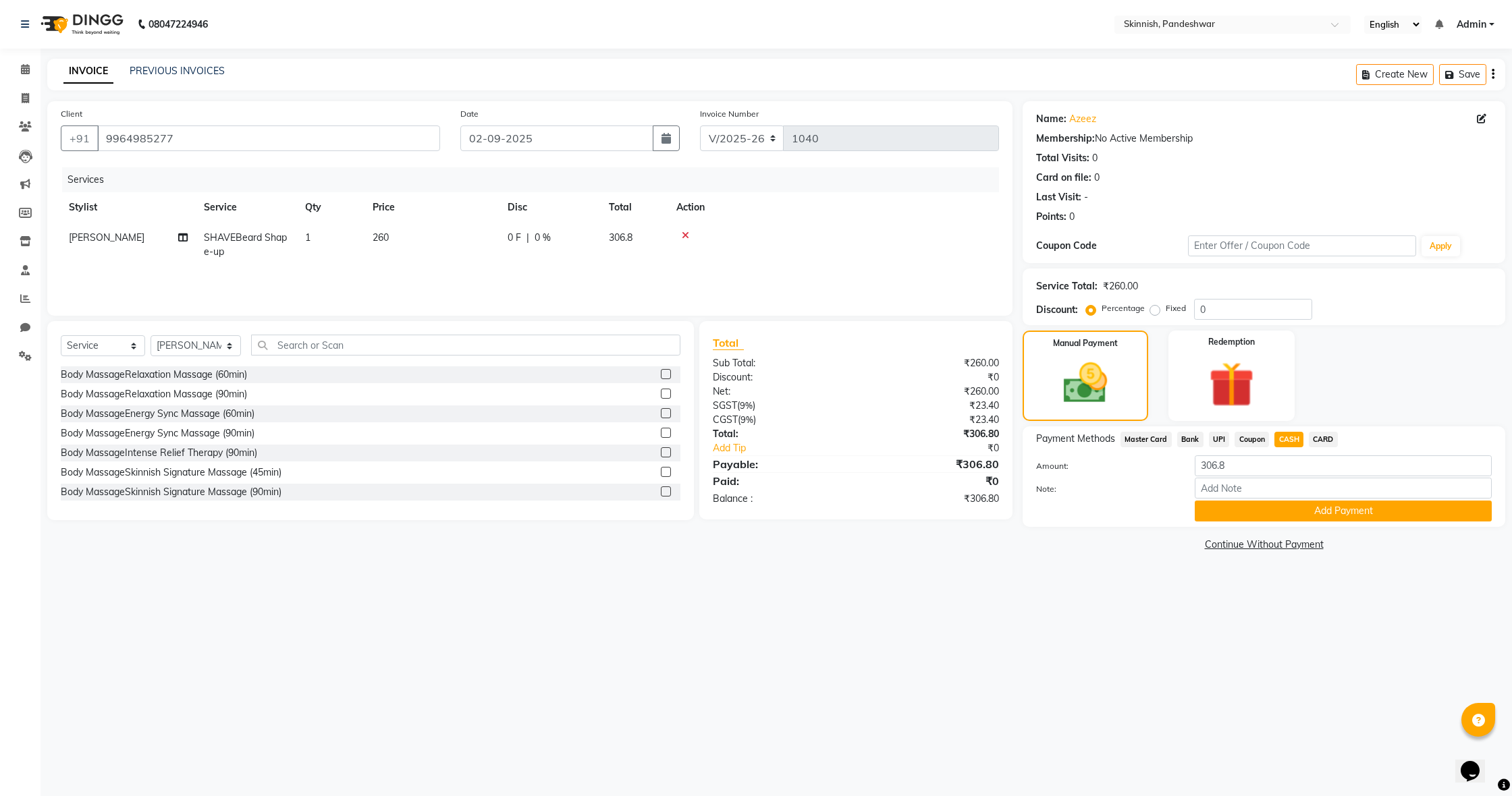
scroll to position [1, -1]
drag, startPoint x: 174, startPoint y: 134, endPoint x: 108, endPoint y: 133, distance: 66.0
click at [108, 133] on input "9964985277" at bounding box center [269, 138] width 343 height 25
click at [935, 48] on nav "08047224946 Select Location × Skinnish, Pandeshwar English ENGLISH Español العر…" at bounding box center [756, 24] width 1512 height 49
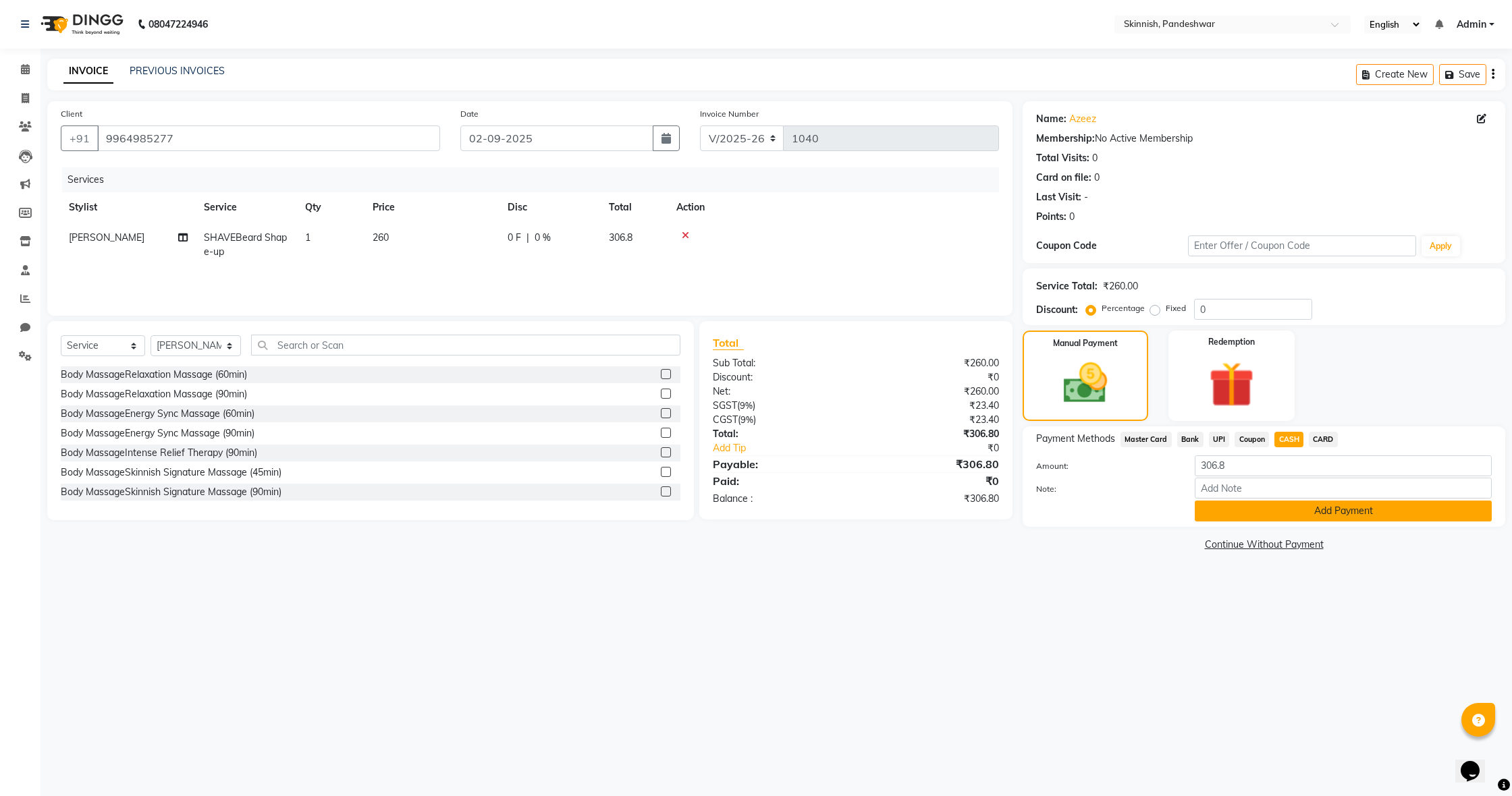
click at [1305, 520] on div "Payment Methods Master Card Bank UPI Coupon CASH CARD Amount: 306.8 Note: Add P…" at bounding box center [1263, 475] width 483 height 100
click at [1310, 513] on button "Add Payment" at bounding box center [1342, 511] width 297 height 20
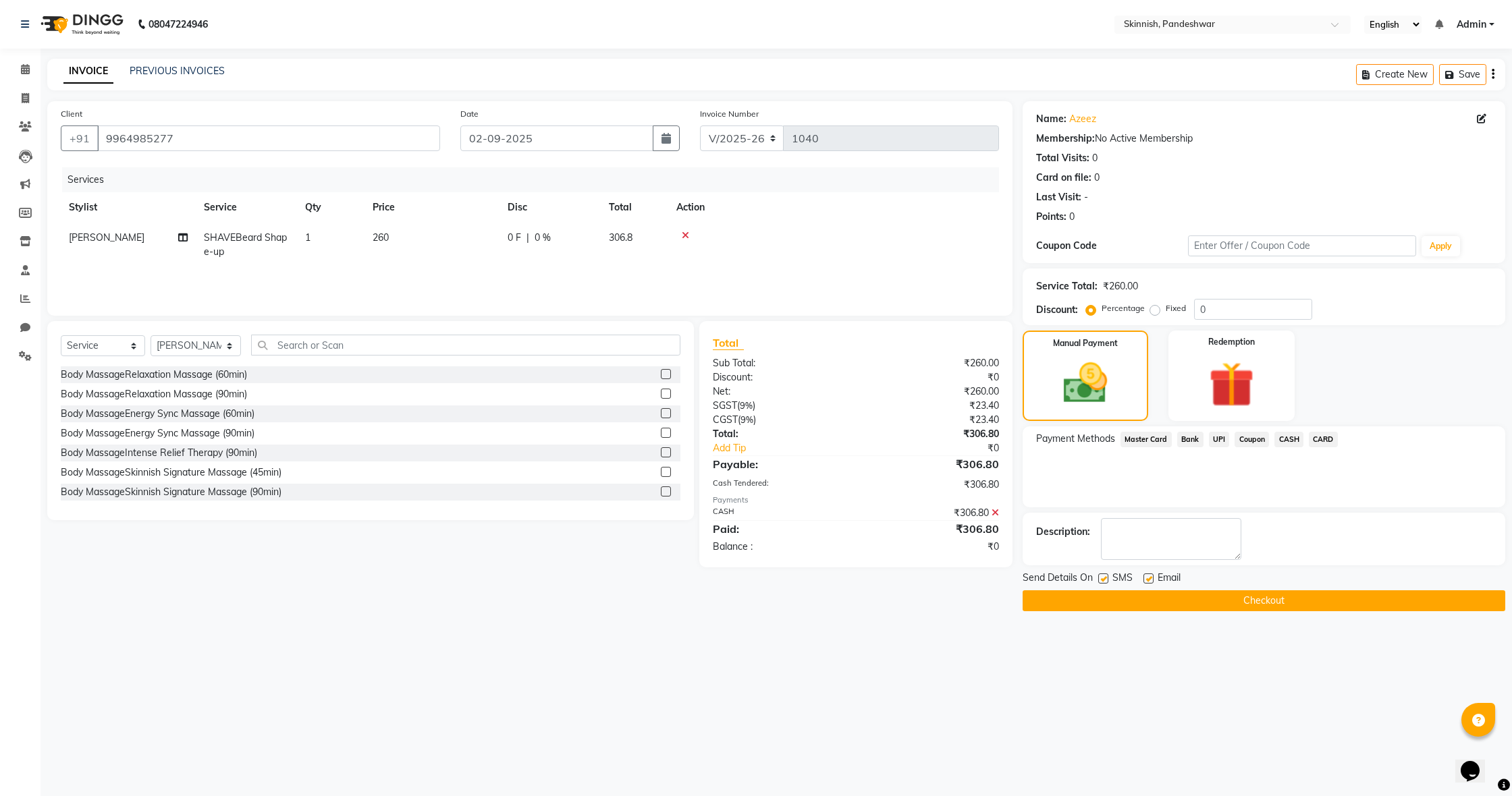
click at [1284, 597] on button "Checkout" at bounding box center [1263, 600] width 483 height 20
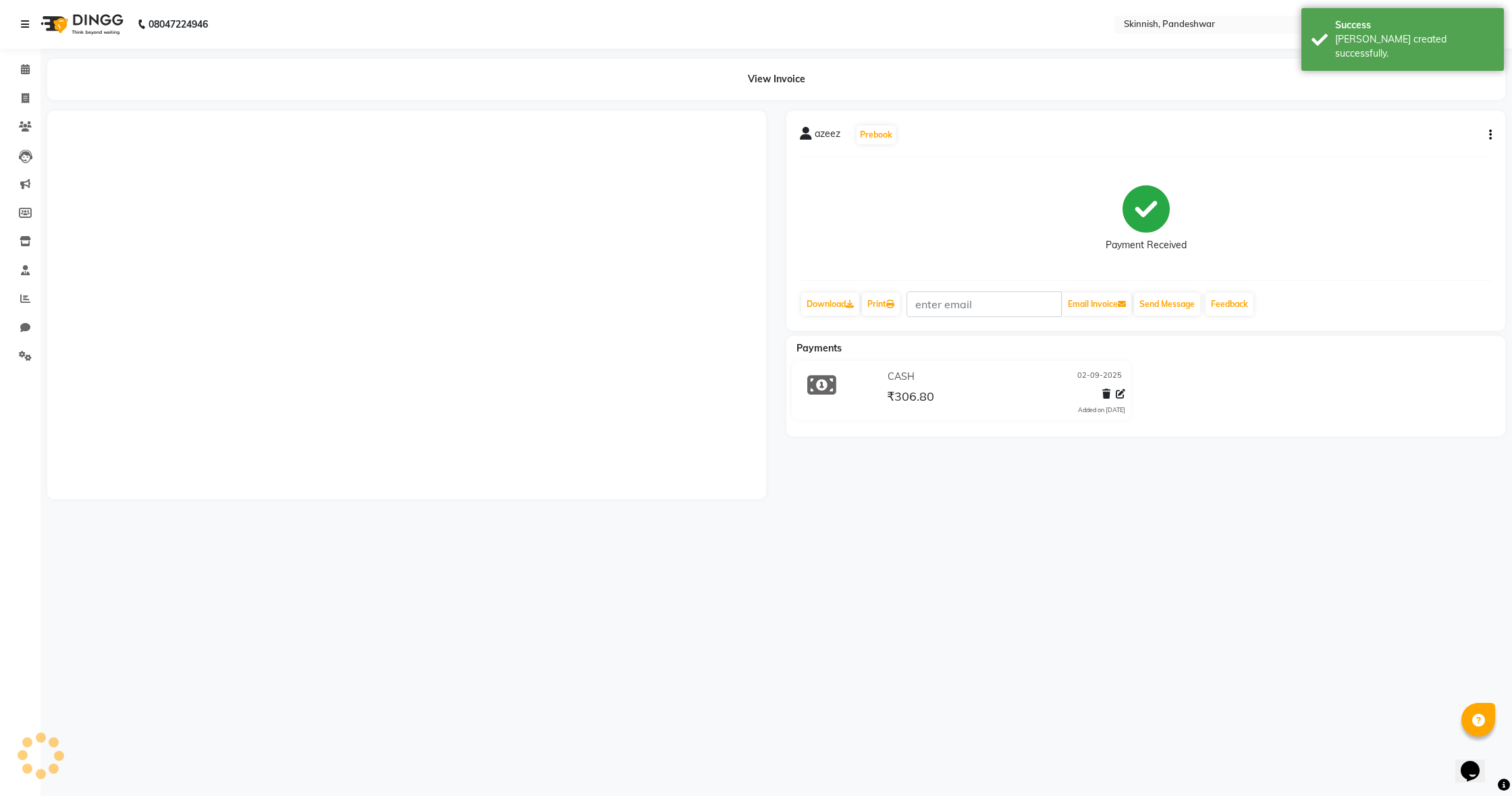
click at [24, 27] on icon at bounding box center [24, 24] width 8 height 10
